Goal: Task Accomplishment & Management: Use online tool/utility

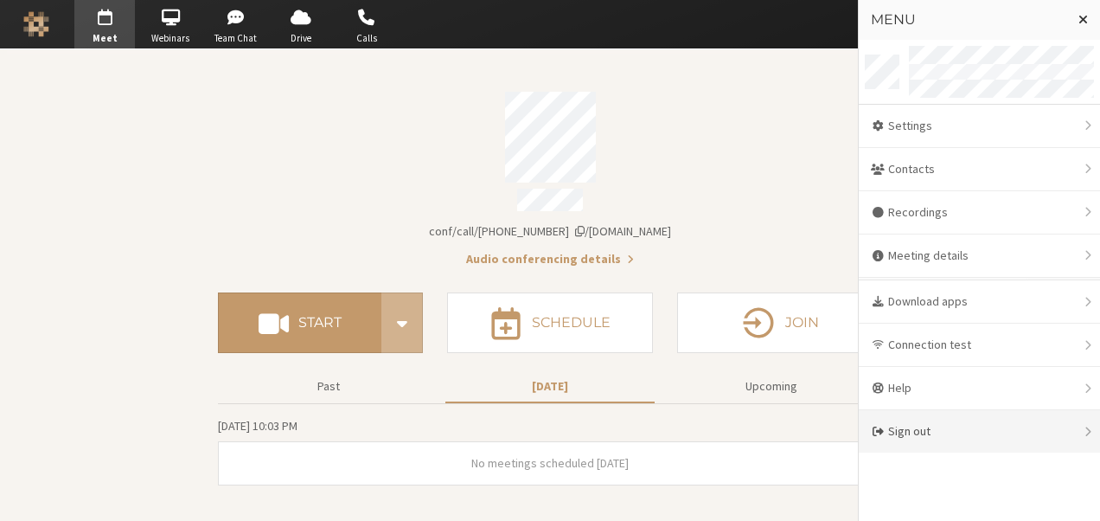
click at [925, 422] on div "Sign out" at bounding box center [979, 431] width 241 height 42
